Goal: Complete application form

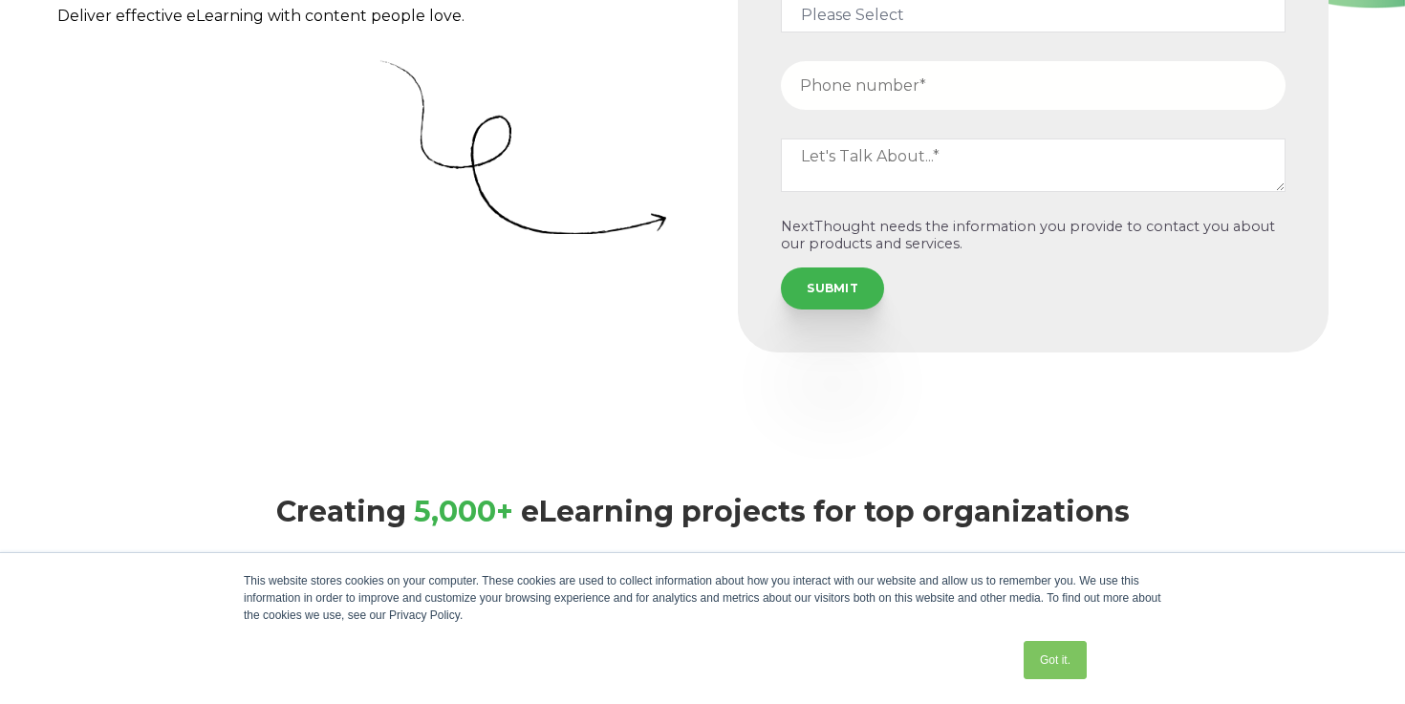
scroll to position [399, 0]
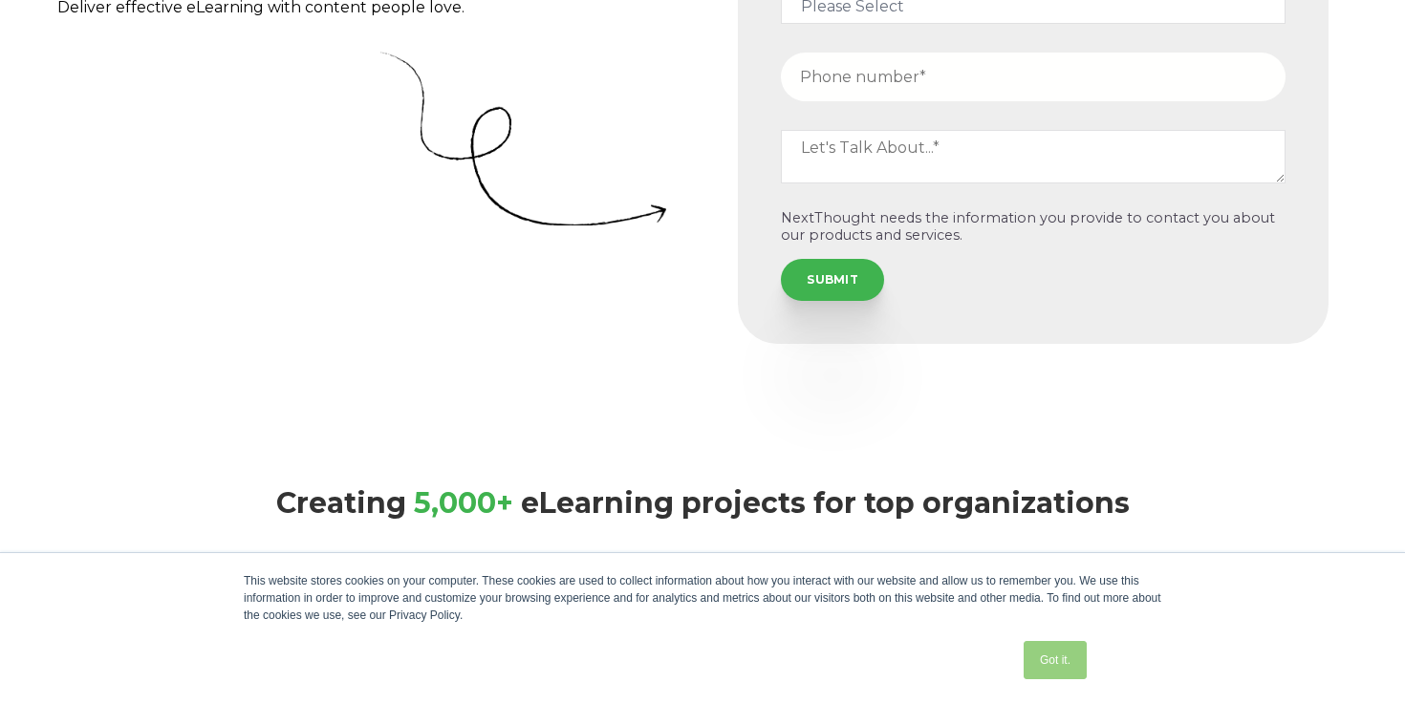
click at [1038, 659] on link "Got it." at bounding box center [1054, 660] width 63 height 38
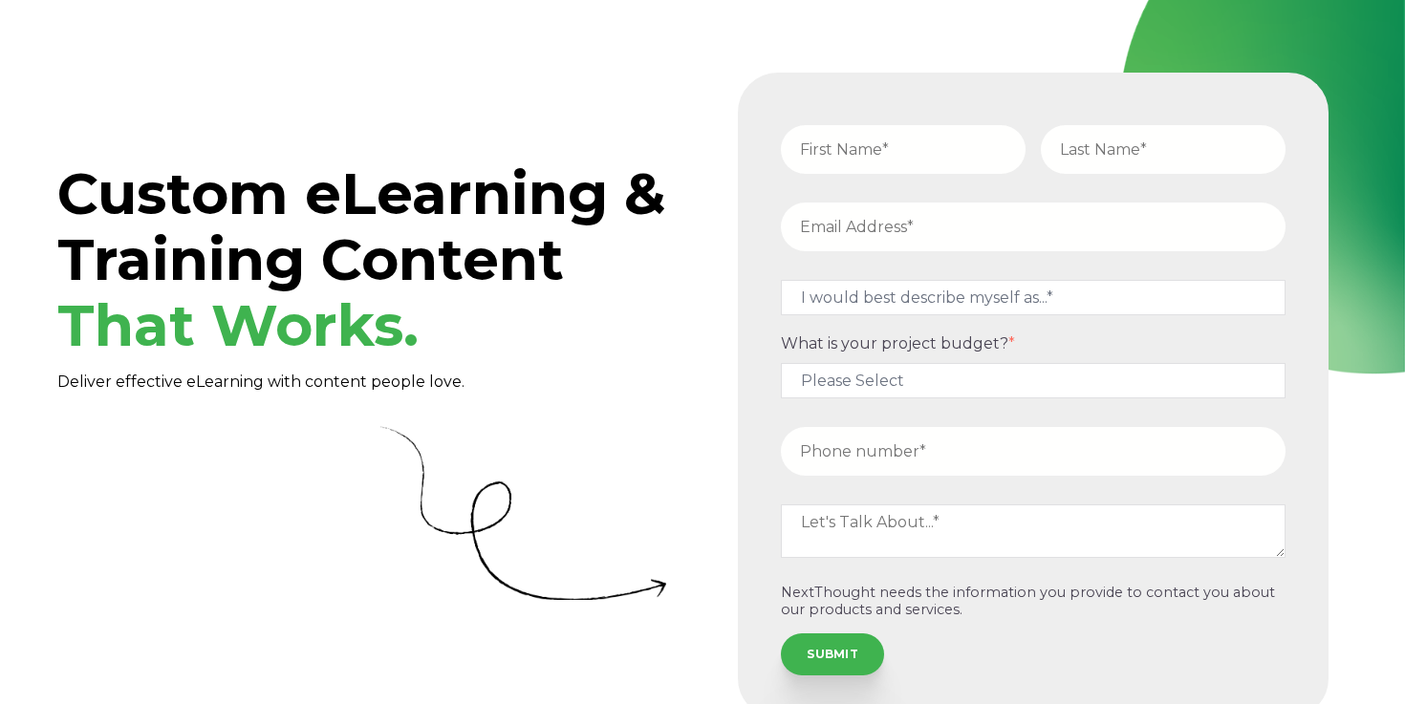
scroll to position [0, 0]
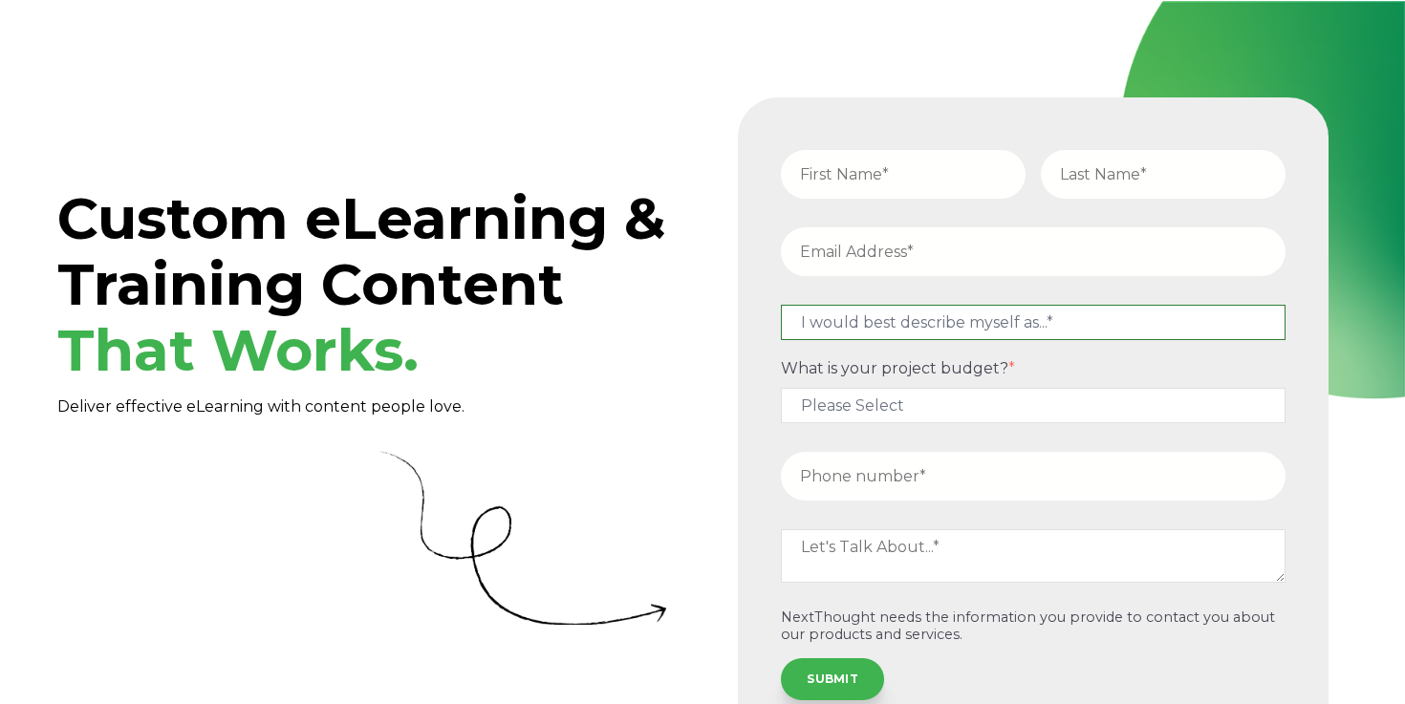
click at [953, 333] on select "I would best describe myself as...* Other I am an executive or owner of a compa…" at bounding box center [1033, 322] width 505 height 35
select select "persona_9"
click at [781, 305] on select "I would best describe myself as...* Other I am an executive or owner of a compa…" at bounding box center [1033, 322] width 505 height 35
click at [881, 167] on input "text" at bounding box center [903, 174] width 245 height 49
type input "[PERSON_NAME]"
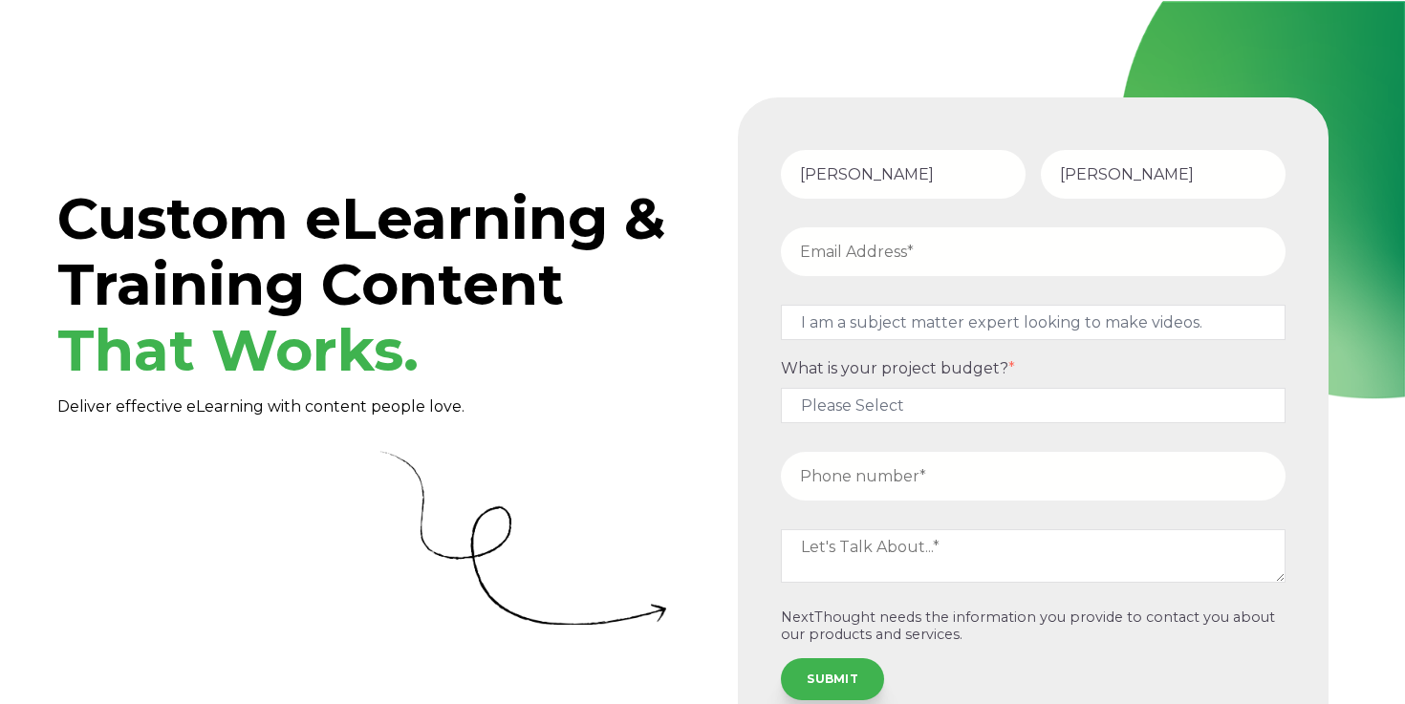
type input "[PERSON_NAME]"
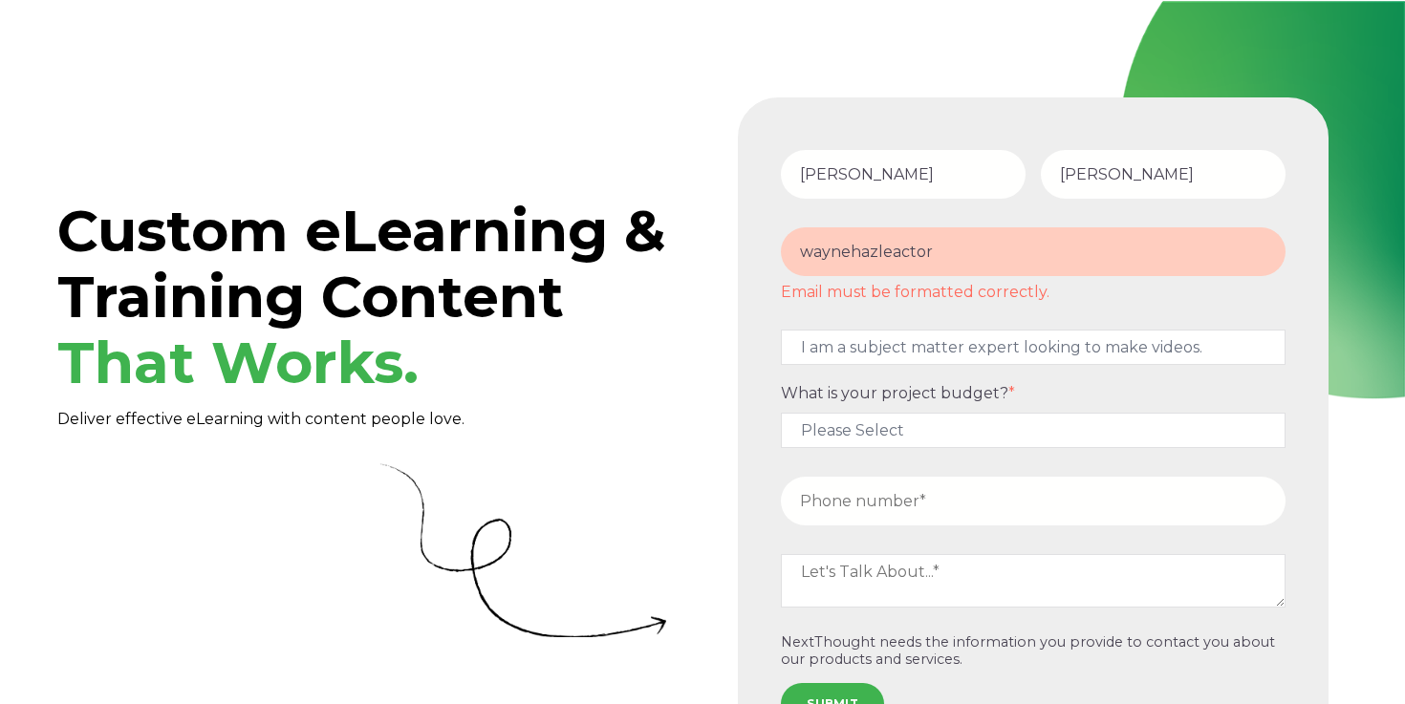
type input "waynehazleactor@gmail.com"
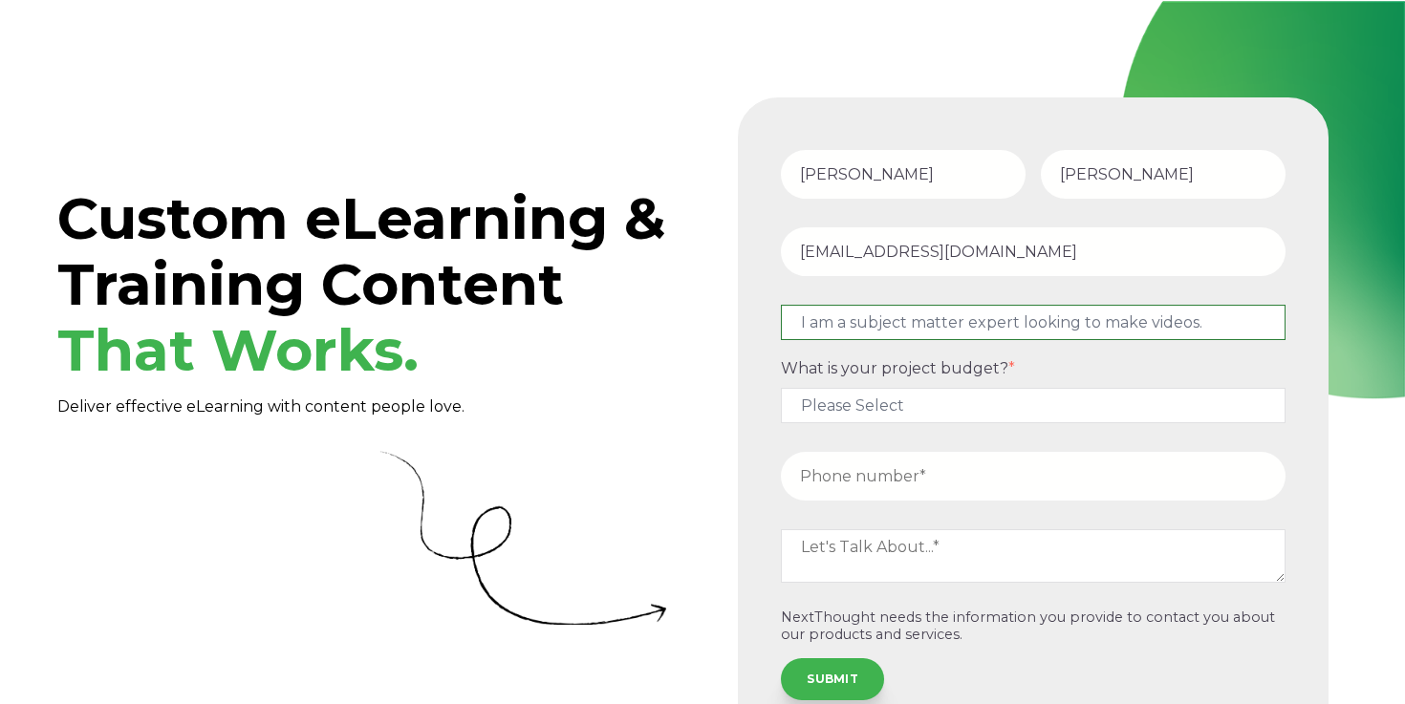
click at [958, 320] on form "Wayne Hazle waynehazleactor@gmail.com I would best describe myself as...* Other…" at bounding box center [1033, 420] width 568 height 623
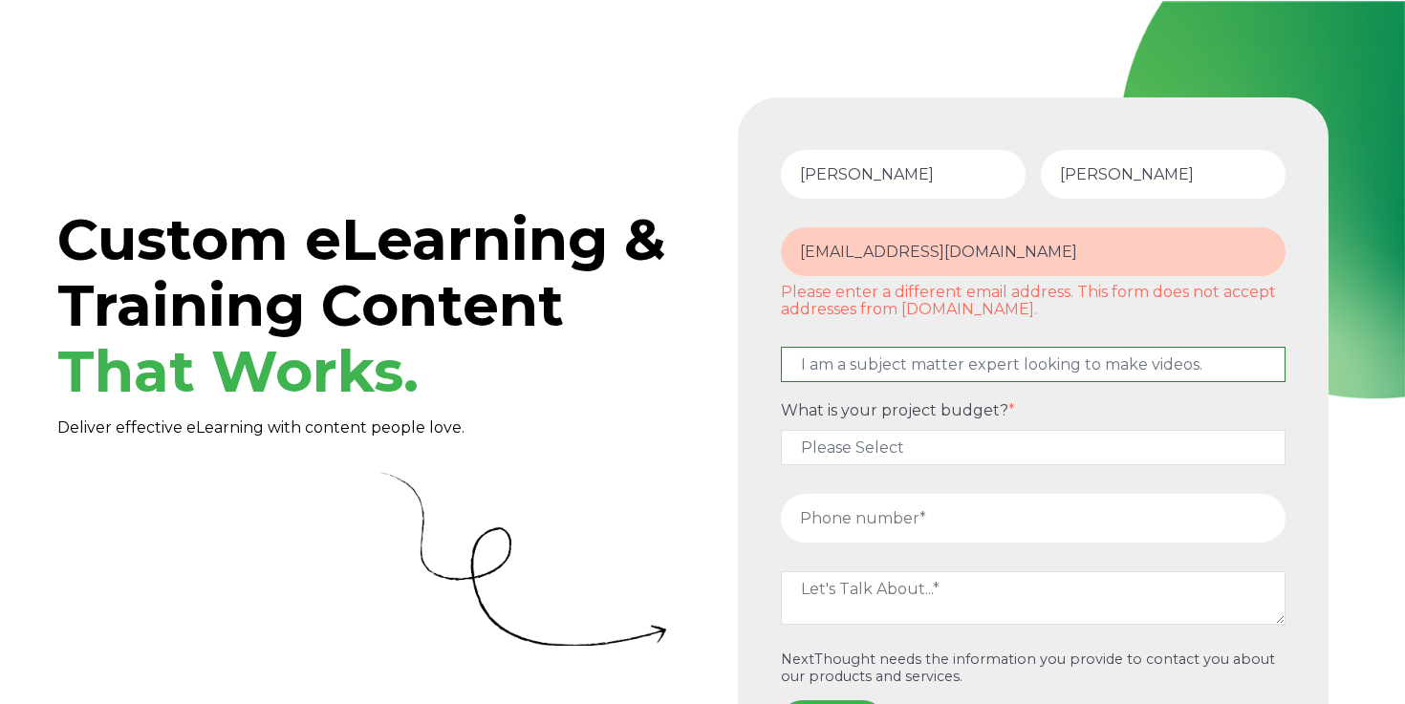
click at [781, 347] on select "I would best describe myself as...* Other I am an executive or owner of a compa…" at bounding box center [1033, 364] width 505 height 35
click at [900, 347] on select "I would best describe myself as...* Other I am an executive or owner of a compa…" at bounding box center [1033, 364] width 505 height 35
click at [781, 347] on select "I would best describe myself as...* Other I am an executive or owner of a compa…" at bounding box center [1033, 364] width 505 height 35
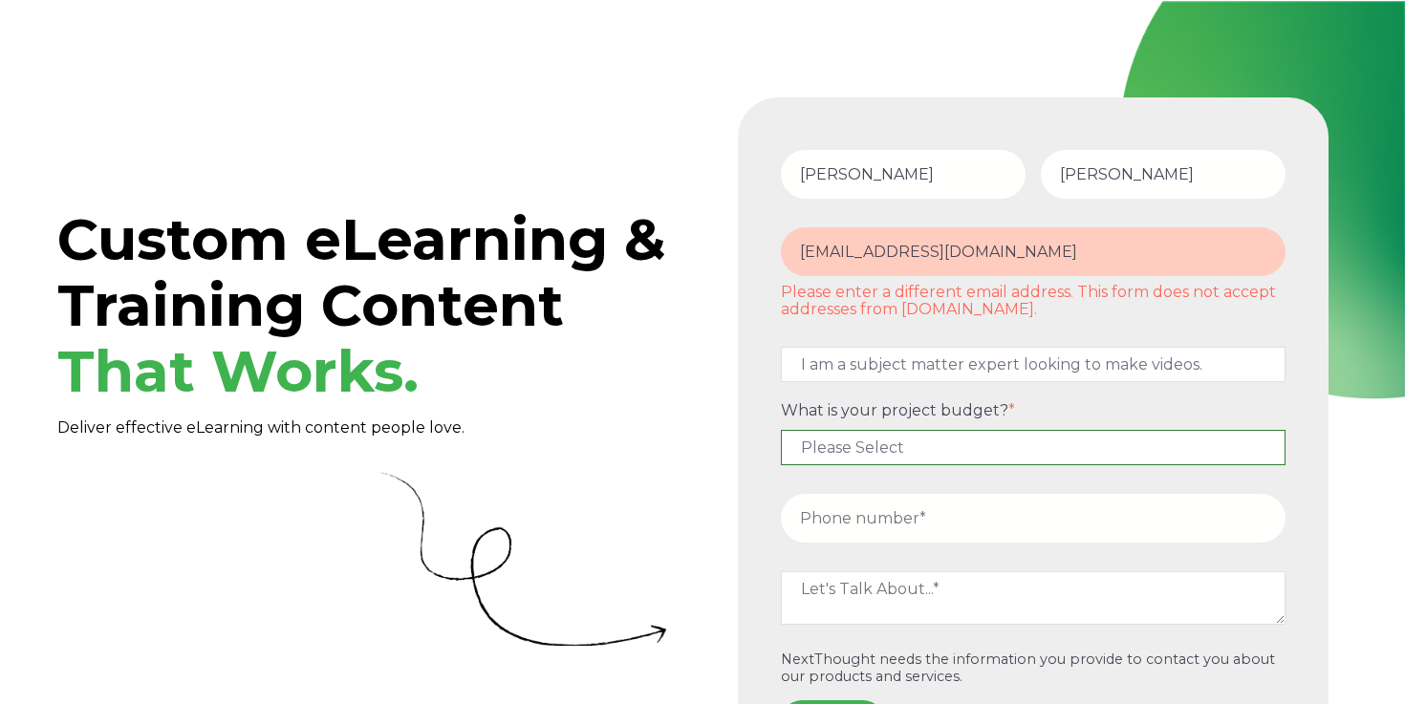
click at [877, 435] on select "Please Select $5,000 - $15,000 $15,000 - $25,000 $25,000 - $50,000 $50,000+" at bounding box center [1033, 447] width 505 height 35
click at [781, 430] on select "Please Select $5,000 - $15,000 $15,000 - $25,000 $25,000 - $50,000 $50,000+" at bounding box center [1033, 447] width 505 height 35
click at [881, 443] on select "Please Select $5,000 - $15,000 $15,000 - $25,000 $25,000 - $50,000 $50,000+" at bounding box center [1033, 447] width 505 height 35
select select "$50,000+"
click at [781, 430] on select "Please Select $5,000 - $15,000 $15,000 - $25,000 $25,000 - $50,000 $50,000+" at bounding box center [1033, 447] width 505 height 35
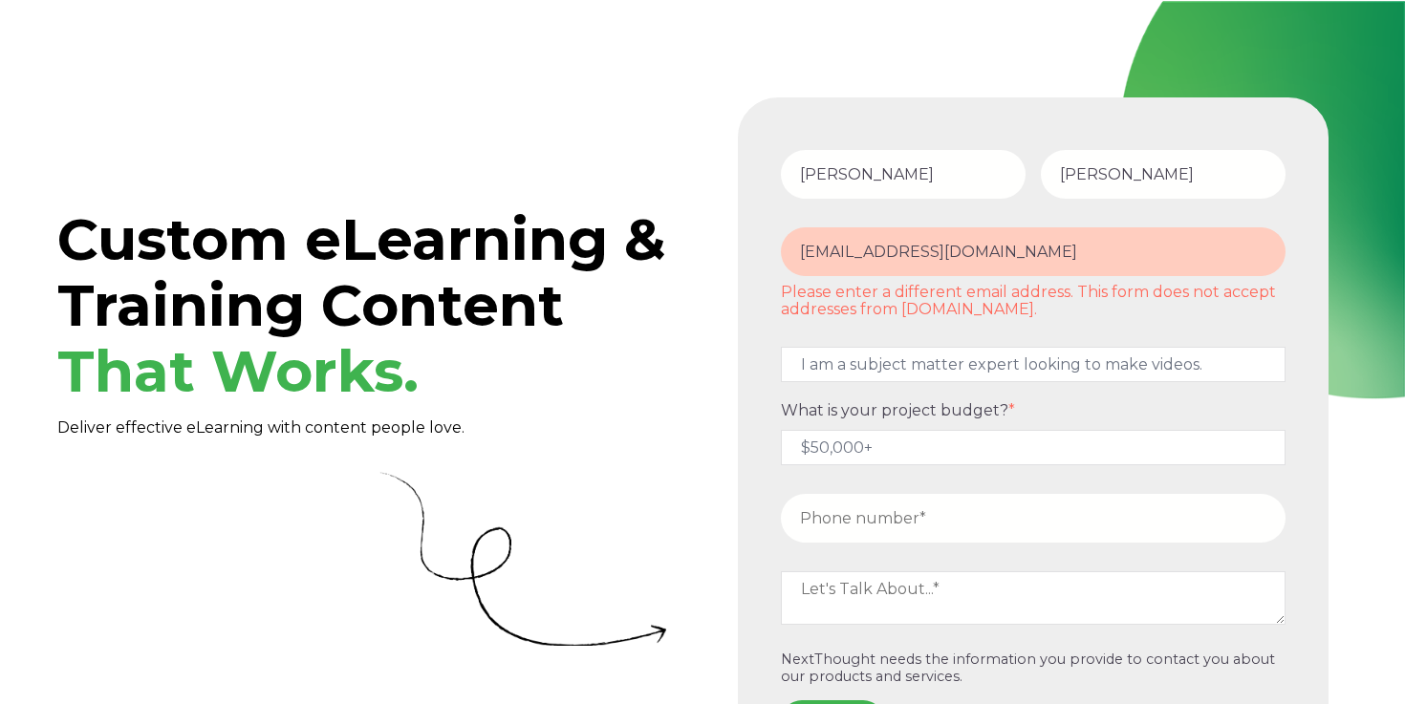
click at [879, 526] on input "tel" at bounding box center [1033, 518] width 505 height 49
type input "13106256777"
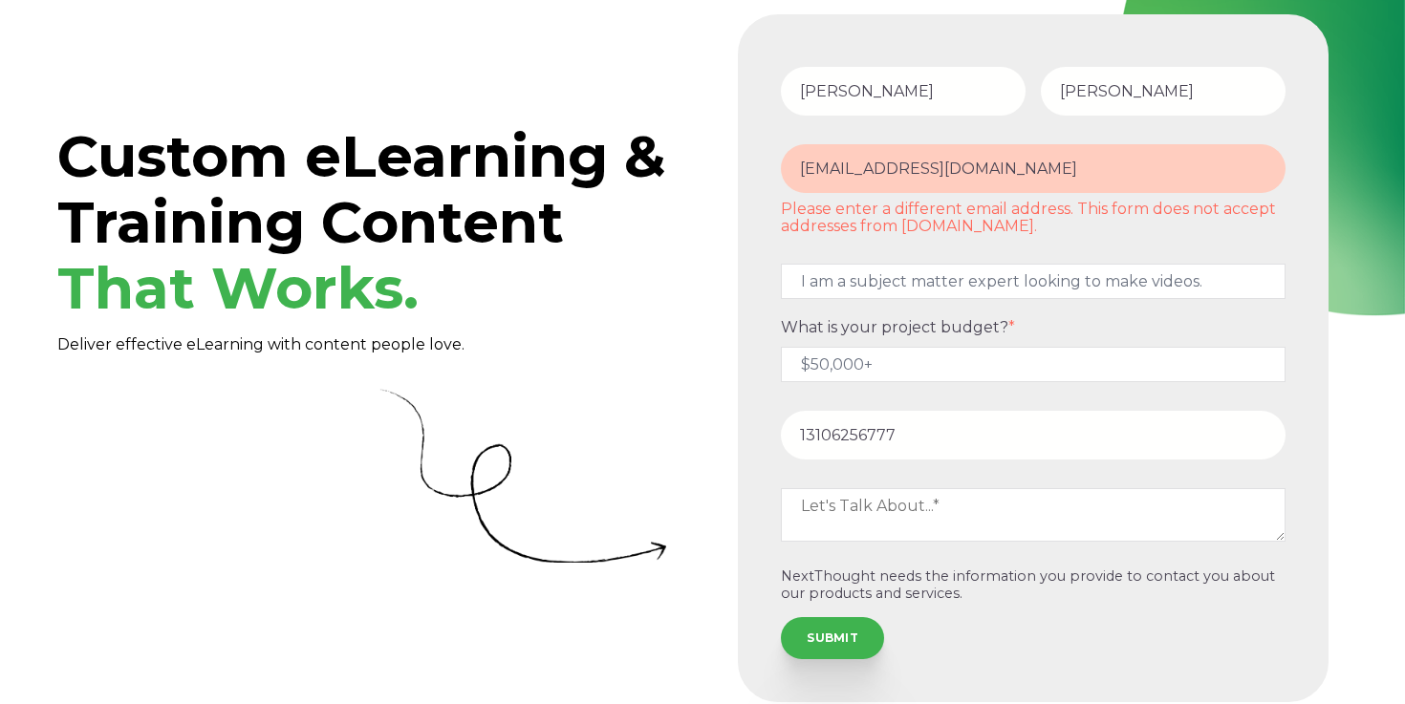
scroll to position [86, 0]
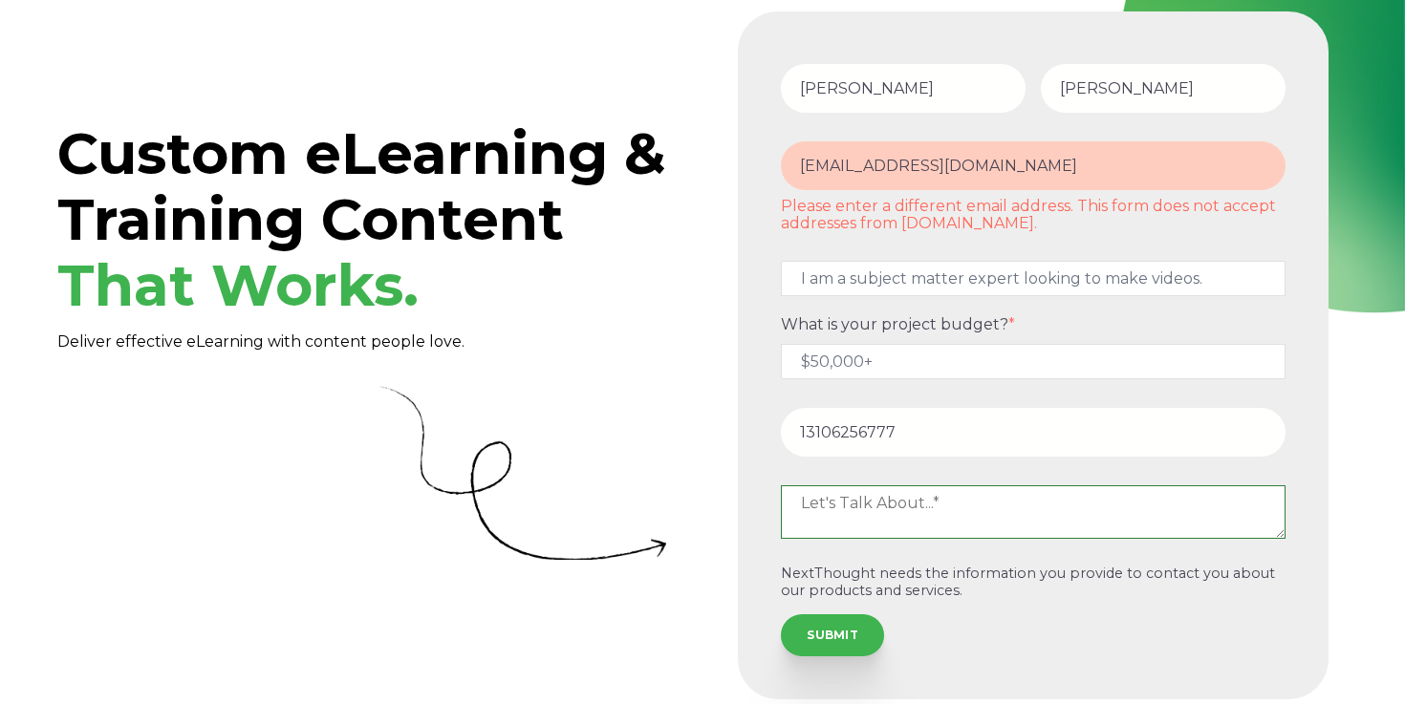
click at [859, 508] on textarea at bounding box center [1033, 512] width 505 height 54
click at [866, 517] on textarea at bounding box center [1033, 512] width 505 height 54
paste textarea "Wayne Hazle 1349 Ruberta Ave Glendale CA 91201 310-625-6777 waynehazle@gmail.co…"
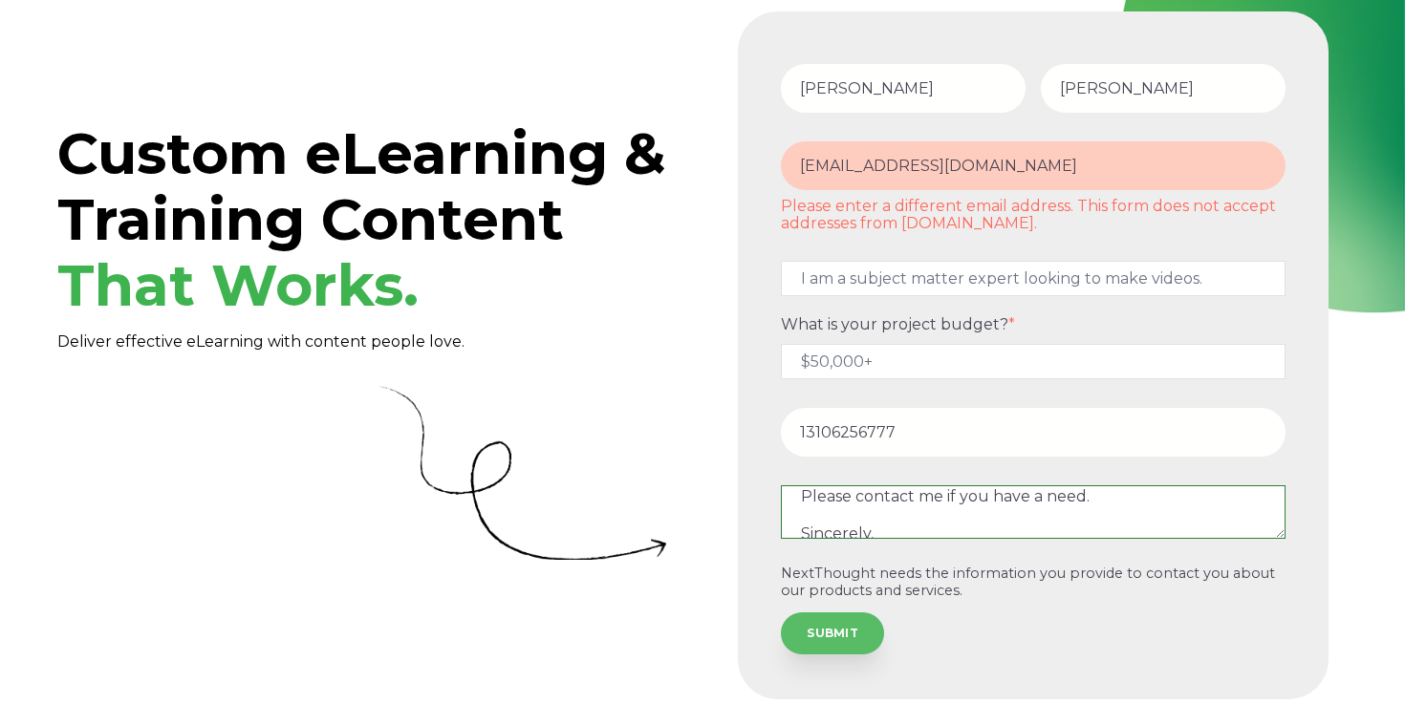
type textarea "Wayne Hazle 1349 Ruberta Ave Glendale CA 91201 310-625-6777 waynehazle@gmail.co…"
click at [836, 628] on input "SUBMIT" at bounding box center [832, 633] width 103 height 42
